Goal: Information Seeking & Learning: Learn about a topic

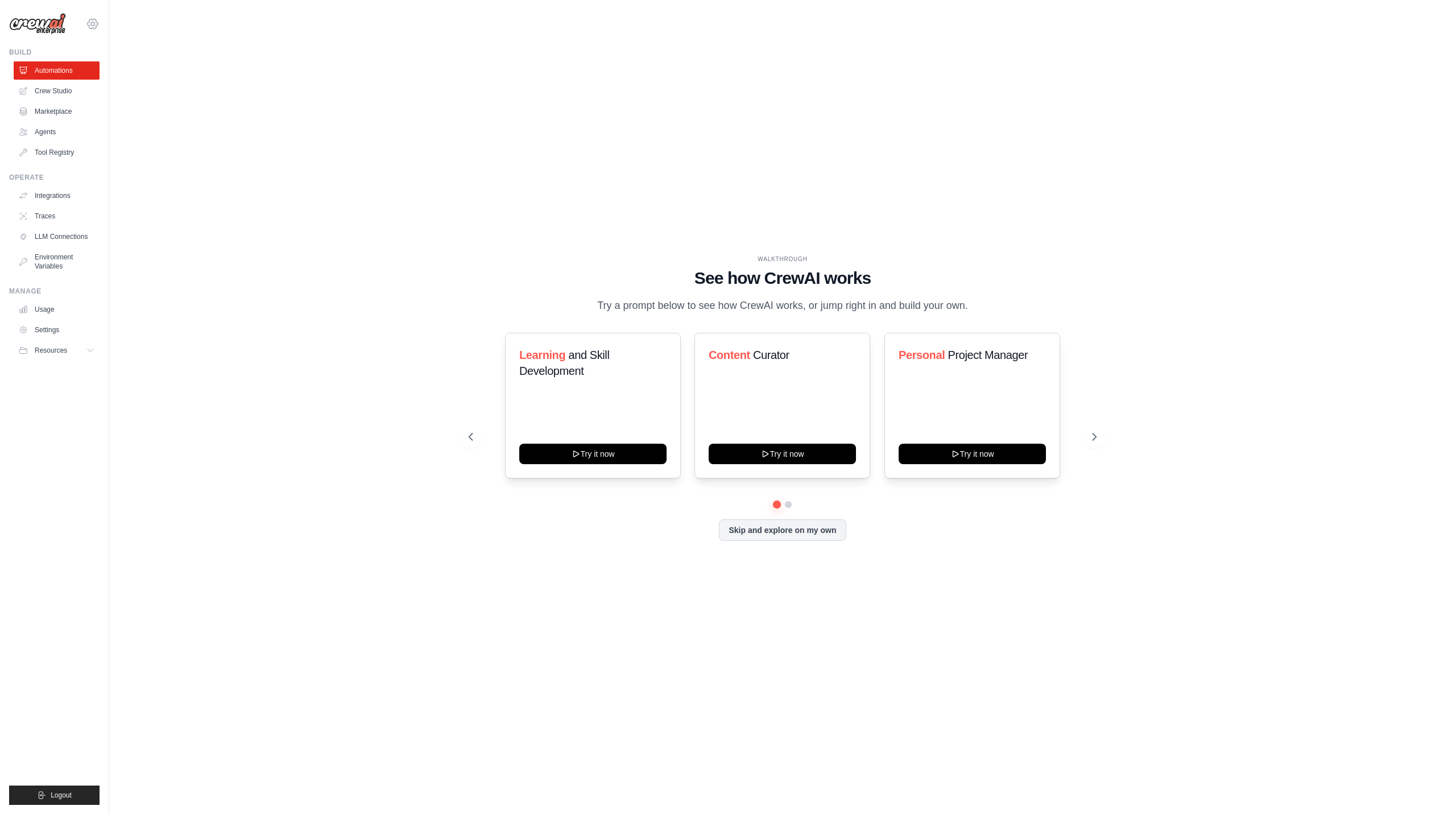
click at [92, 20] on icon at bounding box center [93, 23] width 10 height 9
click at [85, 75] on link "Settings" at bounding box center [93, 77] width 100 height 20
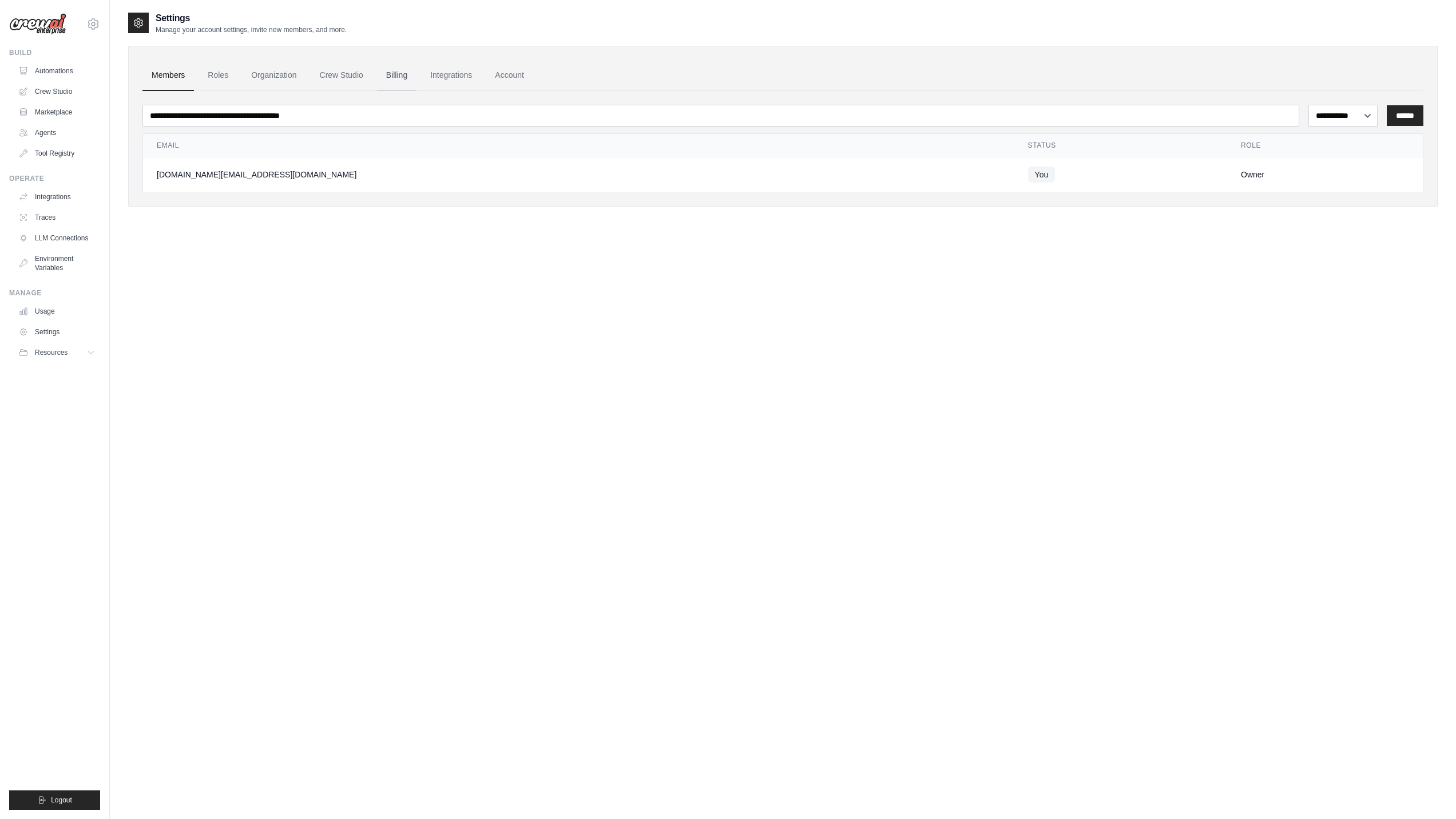
click at [397, 72] on link "Billing" at bounding box center [397, 75] width 39 height 31
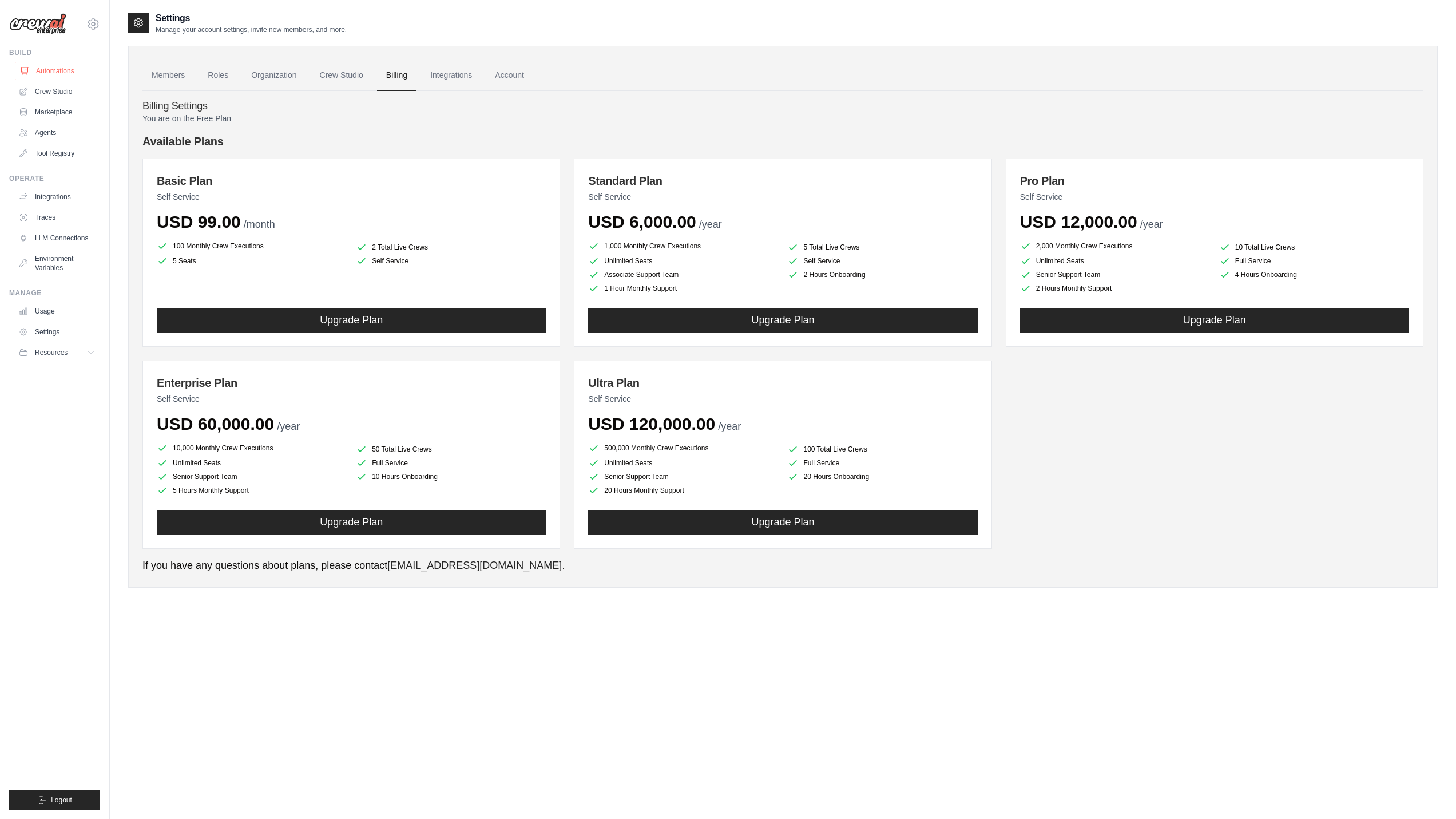
click at [58, 68] on link "Automations" at bounding box center [58, 71] width 86 height 18
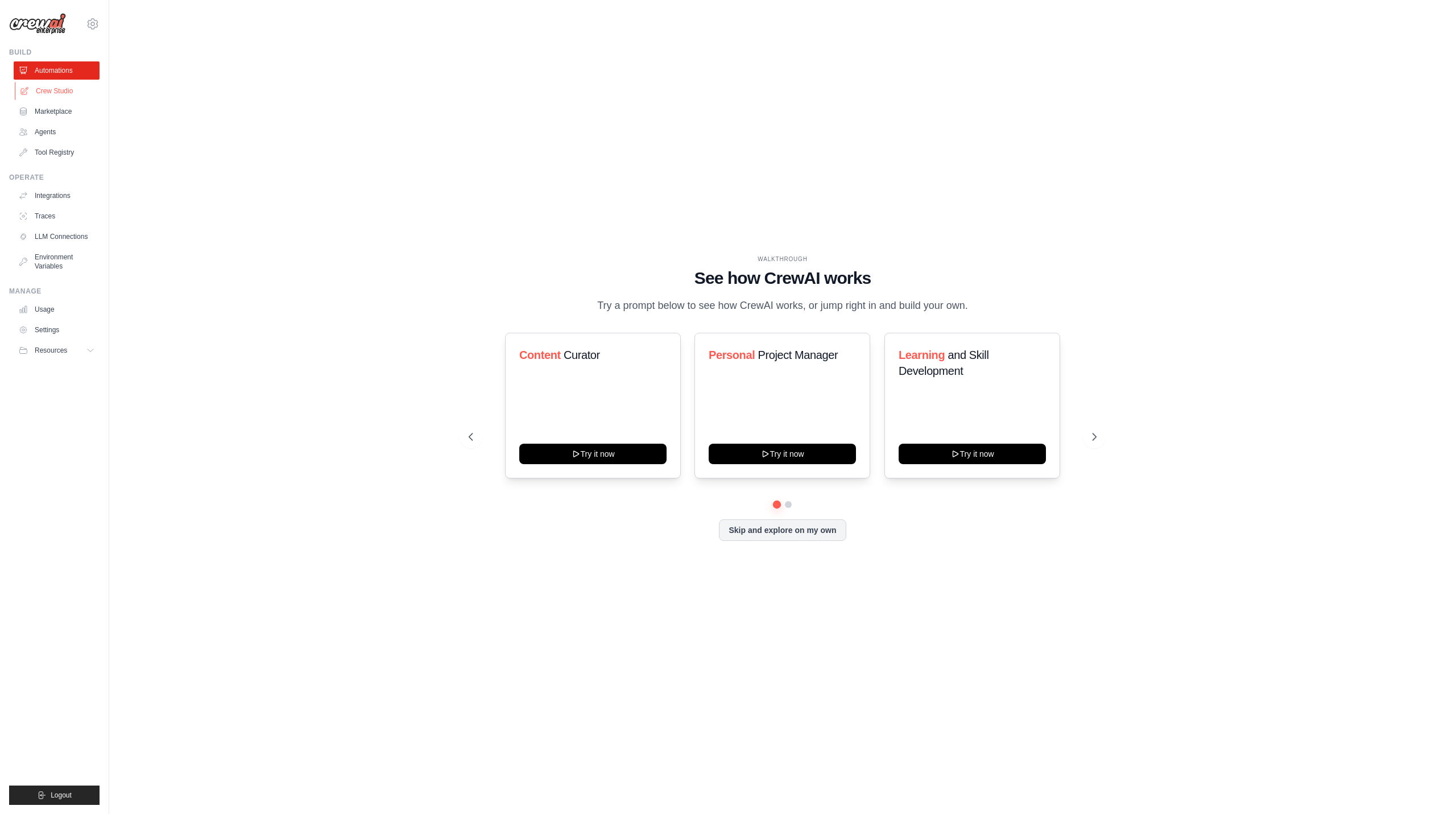
click at [60, 91] on link "Crew Studio" at bounding box center [57, 91] width 86 height 18
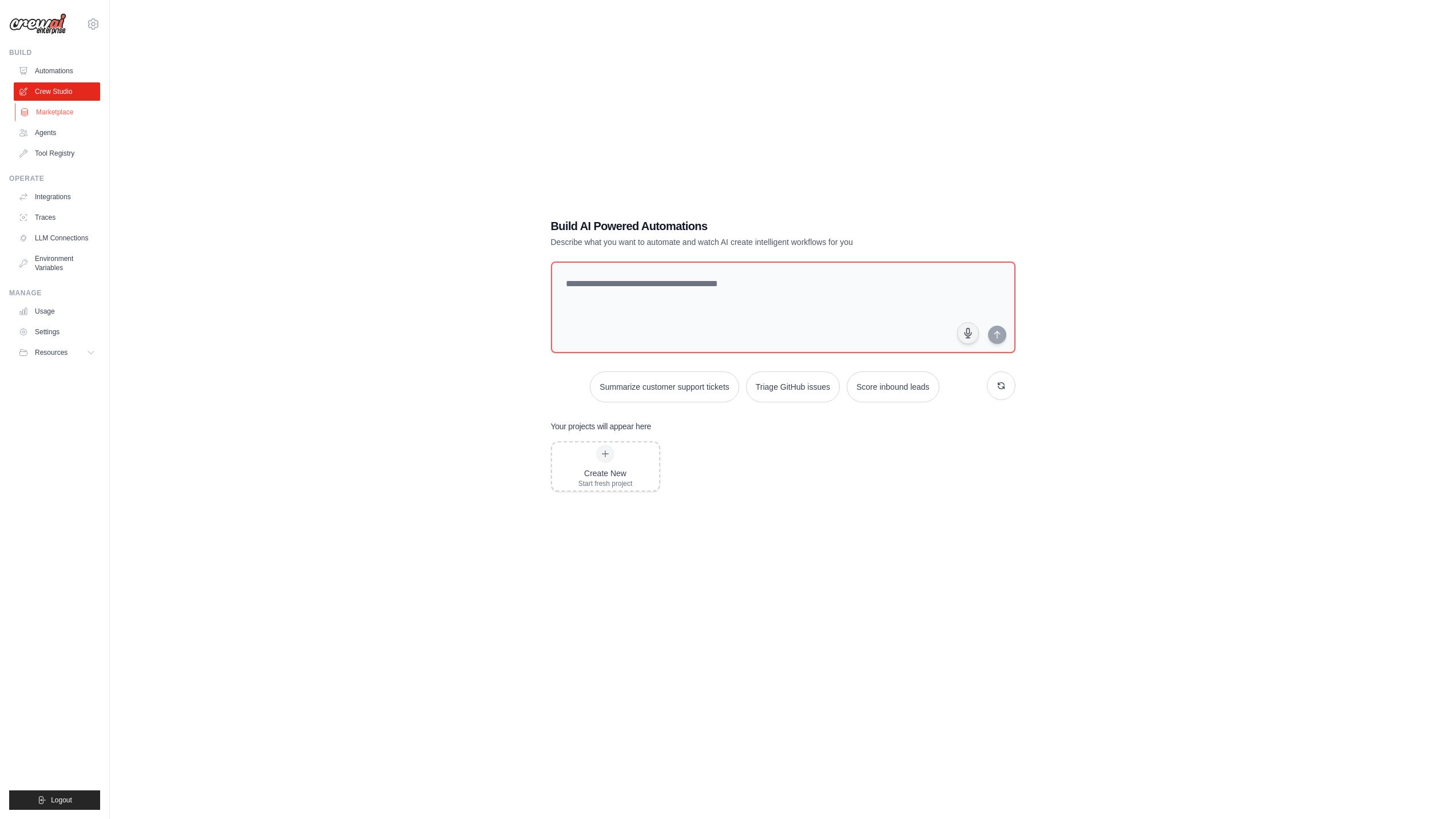
click at [61, 114] on link "Marketplace" at bounding box center [58, 112] width 86 height 18
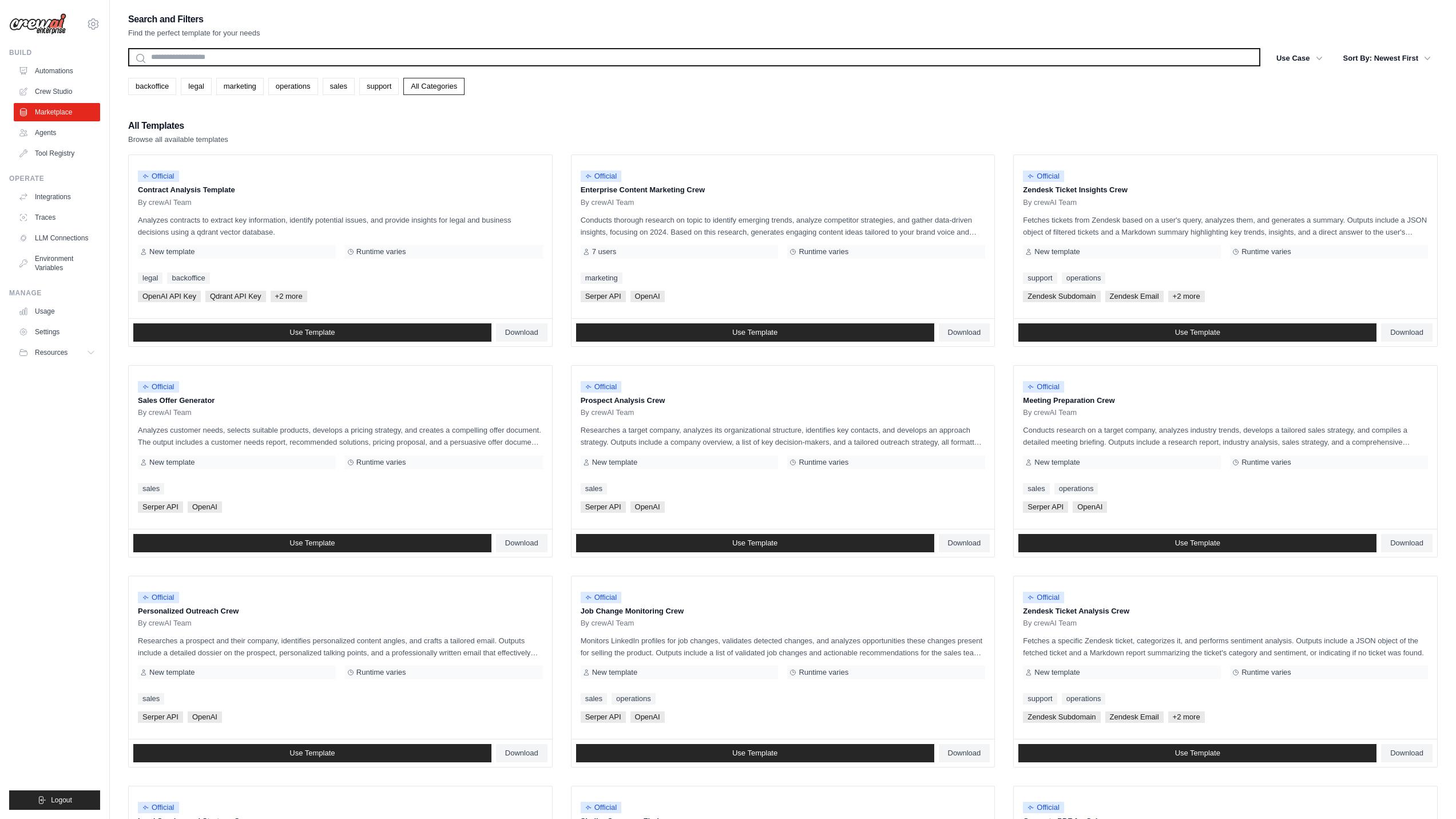
click at [310, 59] on input "text" at bounding box center [694, 57] width 1132 height 18
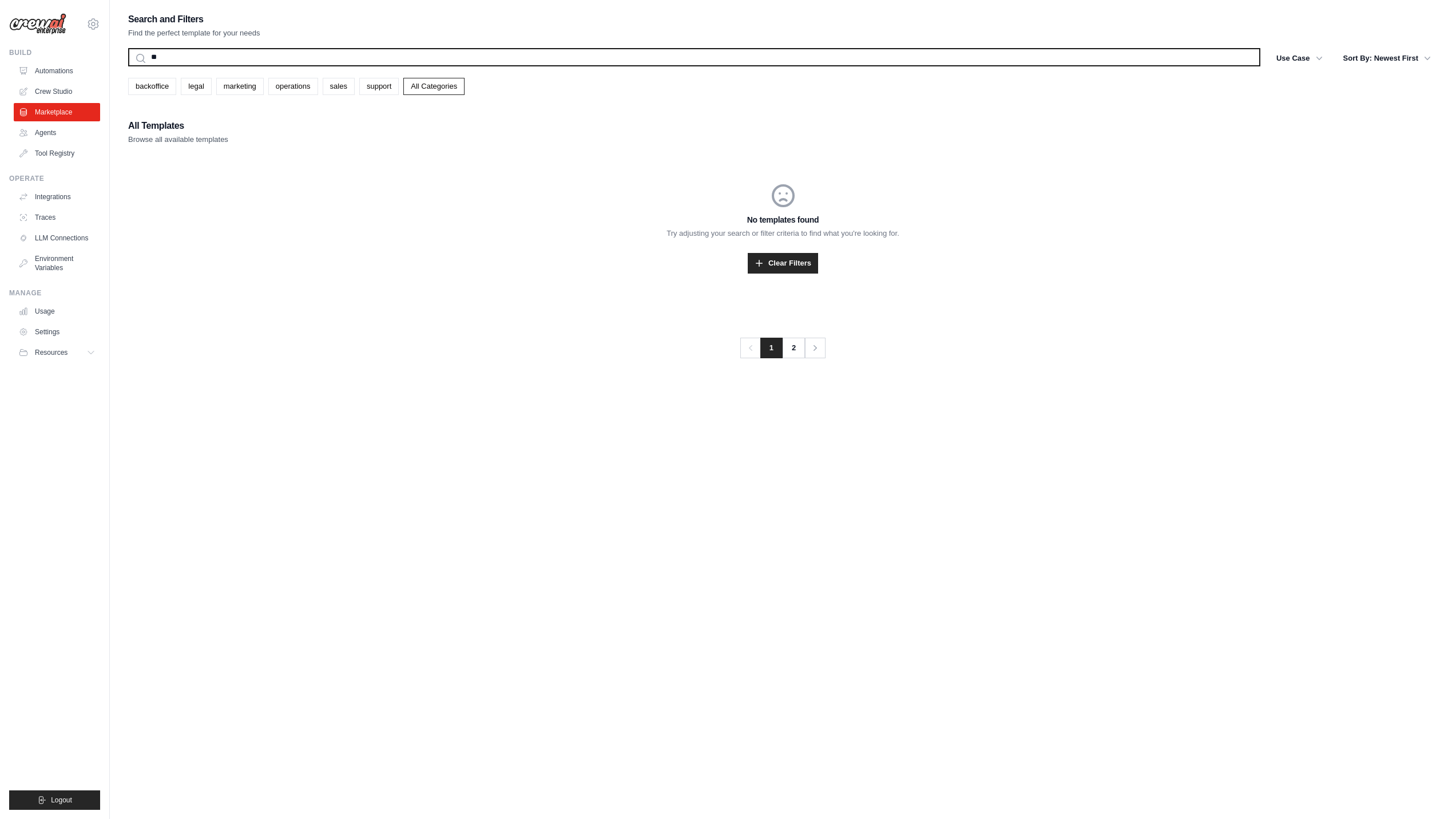
type input "*"
